Goal: Navigation & Orientation: Find specific page/section

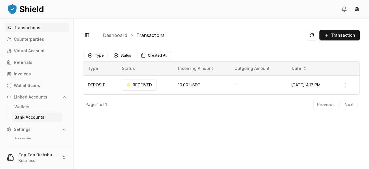
click at [21, 116] on p "Bank Accounts" at bounding box center [29, 117] width 30 height 4
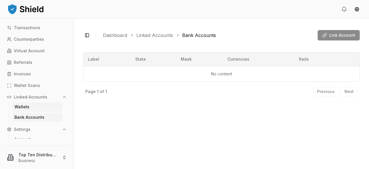
click at [20, 108] on p "Wallets" at bounding box center [21, 107] width 15 height 4
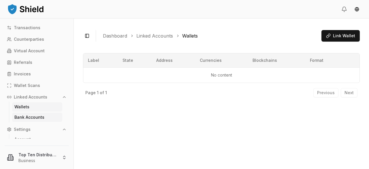
click at [19, 114] on link "Bank Accounts" at bounding box center [37, 117] width 50 height 9
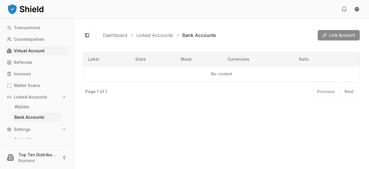
click at [25, 51] on p "Virtual Account" at bounding box center [29, 51] width 31 height 4
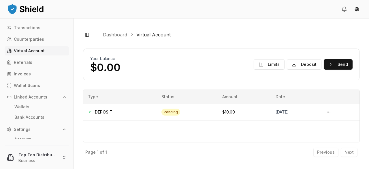
click at [21, 50] on p "Virtual Account" at bounding box center [29, 51] width 31 height 4
click at [29, 116] on p "Bank Accounts" at bounding box center [29, 117] width 30 height 4
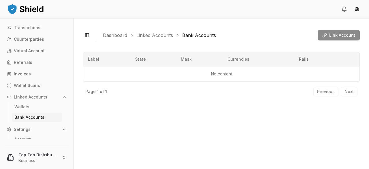
click at [29, 116] on p "Bank Accounts" at bounding box center [29, 117] width 30 height 4
click at [26, 105] on p "Wallets" at bounding box center [21, 107] width 15 height 4
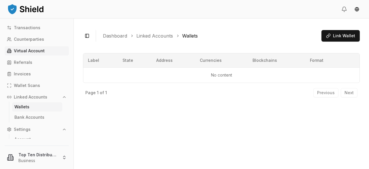
click at [29, 49] on p "Virtual Account" at bounding box center [29, 51] width 31 height 4
click at [27, 27] on p "Transactions" at bounding box center [27, 28] width 27 height 4
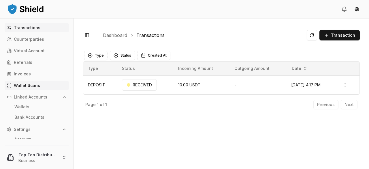
click at [39, 86] on link "Wallet Scans" at bounding box center [37, 85] width 64 height 9
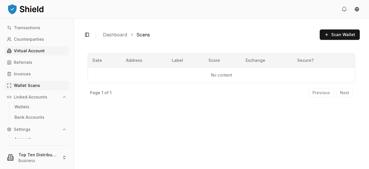
click at [34, 50] on p "Virtual Account" at bounding box center [29, 51] width 31 height 4
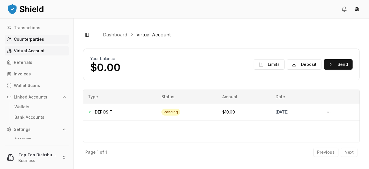
click at [35, 38] on p "Counterparties" at bounding box center [29, 39] width 30 height 4
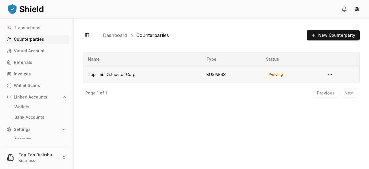
click at [275, 74] on td "Pending" at bounding box center [292, 74] width 60 height 16
